Goal: Information Seeking & Learning: Find specific fact

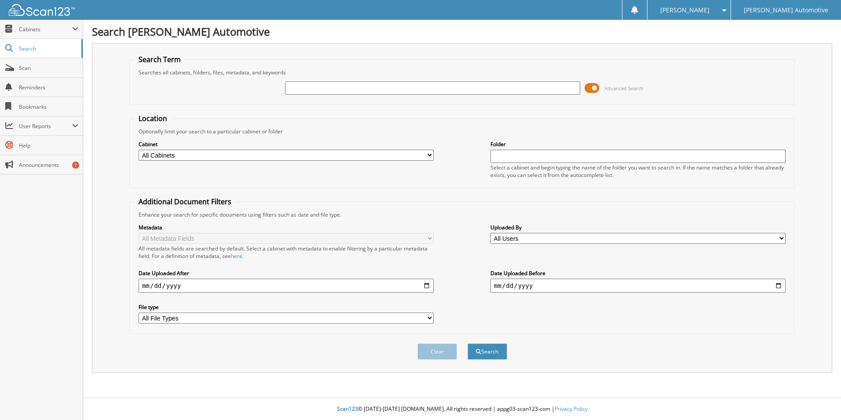
click at [323, 93] on input "text" at bounding box center [432, 87] width 295 height 13
click at [307, 86] on input "text" at bounding box center [432, 87] width 295 height 13
type input "[PERSON_NAME]"
click at [468, 343] on button "Search" at bounding box center [488, 351] width 40 height 16
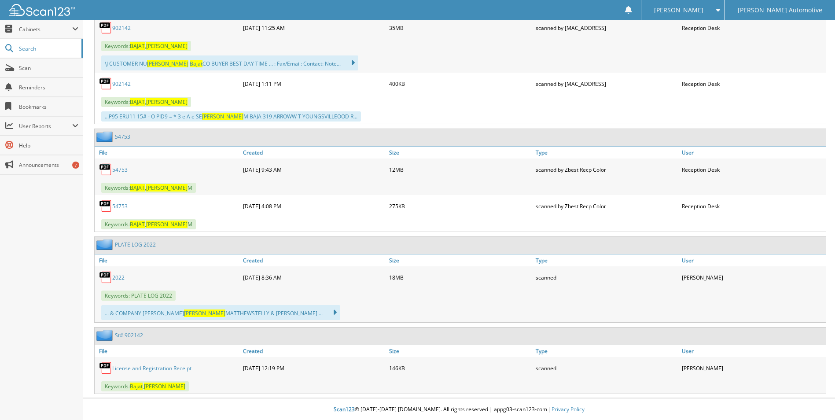
scroll to position [461, 0]
click at [119, 167] on link "54753" at bounding box center [119, 168] width 15 height 7
click at [118, 132] on link "54753" at bounding box center [122, 135] width 15 height 7
